Goal: Find contact information: Find contact information

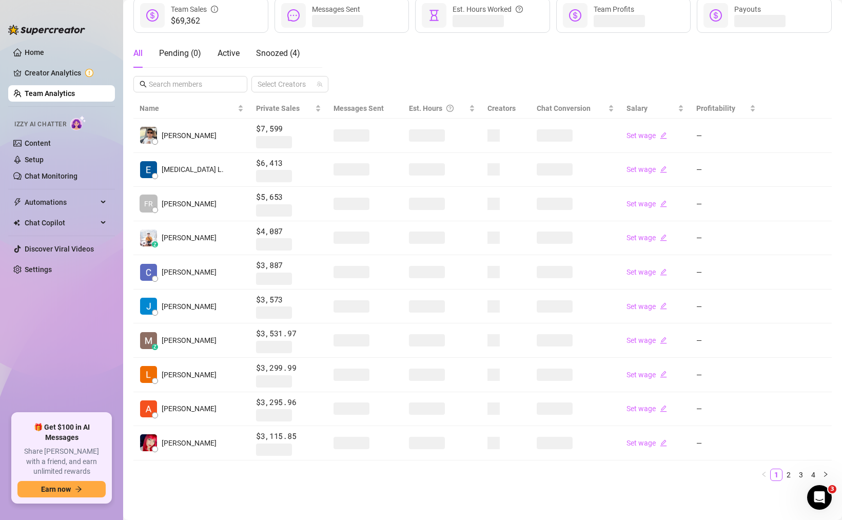
scroll to position [146, 0]
click at [206, 83] on input "text" at bounding box center [191, 84] width 84 height 11
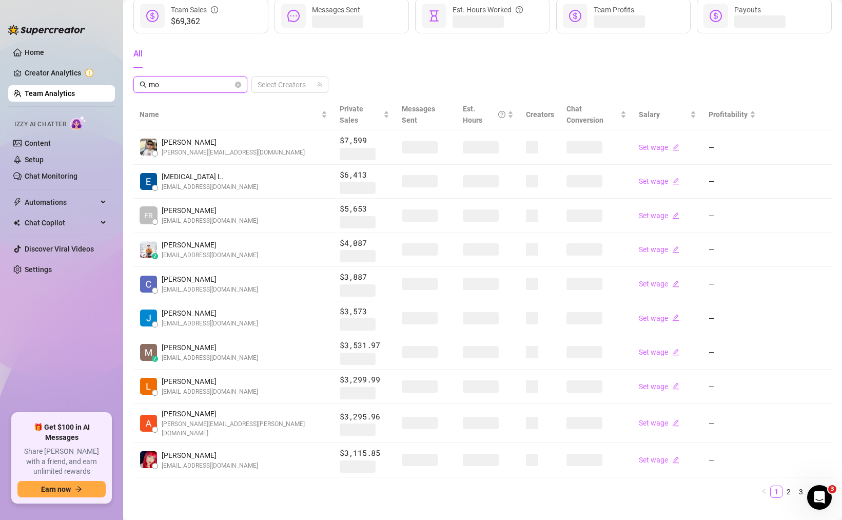
scroll to position [0, 0]
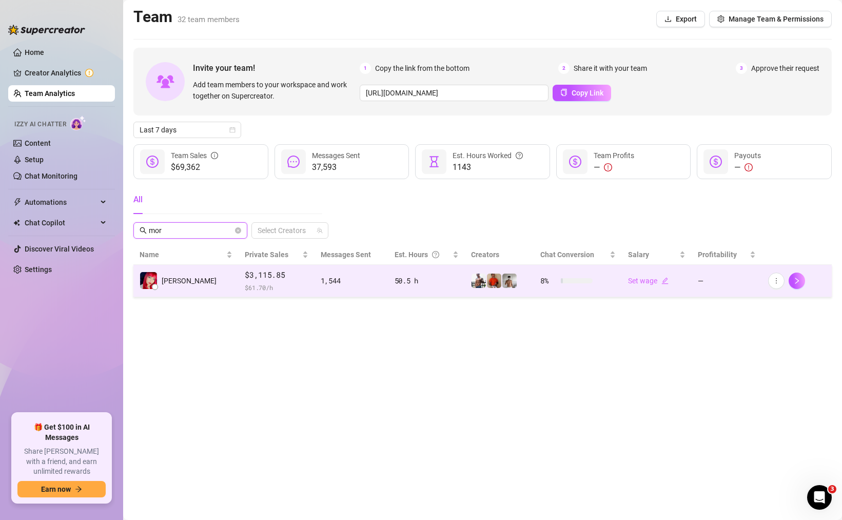
type input "mor"
click at [245, 283] on span "$ 61.70 /h" at bounding box center [276, 287] width 63 height 10
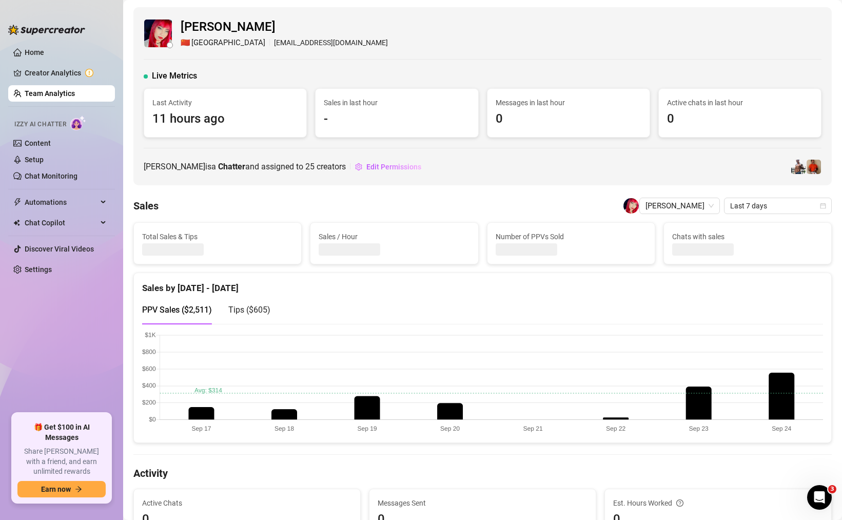
click at [248, 39] on div "🇨🇳 Shanghai [EMAIL_ADDRESS][DOMAIN_NAME]" at bounding box center [284, 43] width 207 height 12
copy div "[EMAIL_ADDRESS][DOMAIN_NAME]"
